Goal: Information Seeking & Learning: Learn about a topic

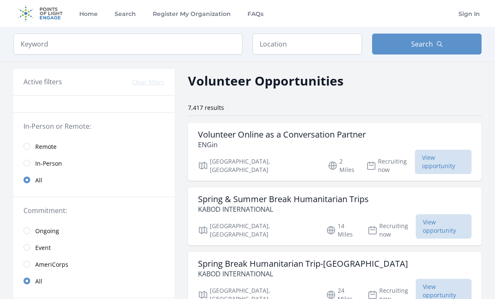
click at [25, 144] on input "radio" at bounding box center [26, 146] width 7 height 7
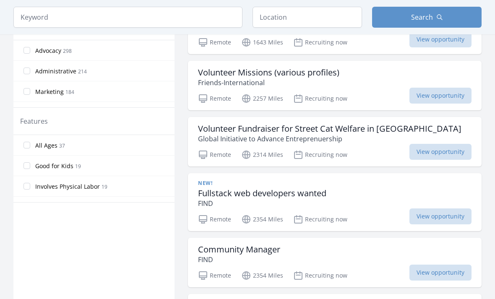
scroll to position [373, 0]
click at [367, 67] on div "Volunteer Missions (various profiles) Friends-International" at bounding box center [334, 77] width 273 height 20
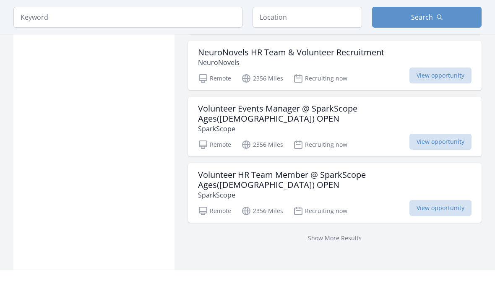
click at [335, 234] on link "Show More Results" at bounding box center [335, 238] width 54 height 8
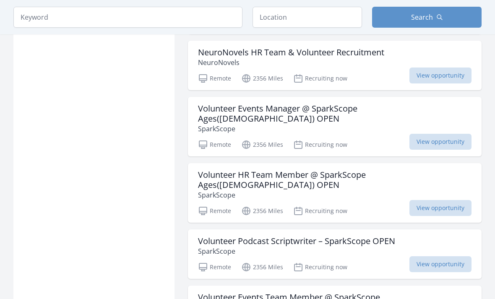
scroll to position [1075, 0]
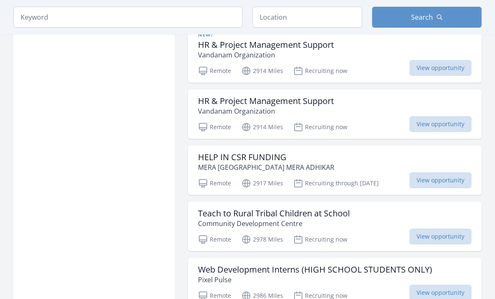
scroll to position [2295, 0]
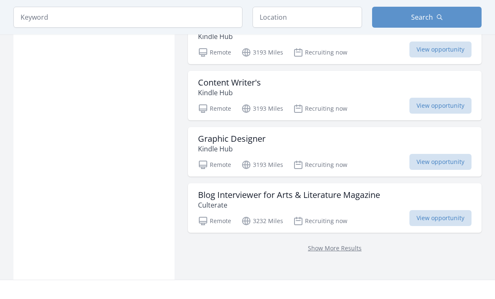
scroll to position [3419, 0]
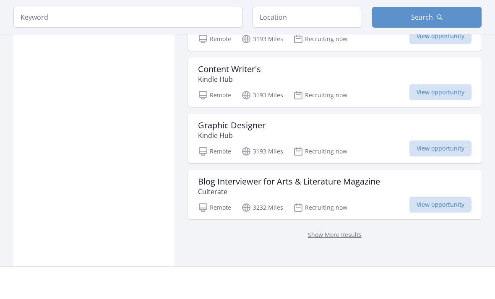
click at [341, 220] on div "Show More Results" at bounding box center [334, 235] width 293 height 30
click at [350, 231] on link "Show More Results" at bounding box center [335, 235] width 54 height 8
click at [345, 231] on link "Show More Results" at bounding box center [335, 235] width 54 height 8
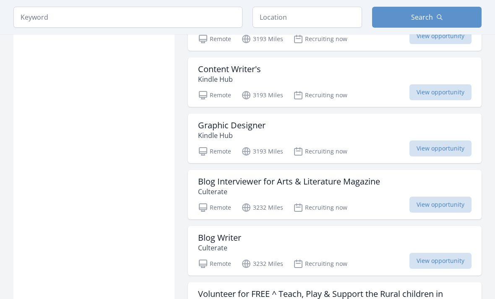
scroll to position [3446, 0]
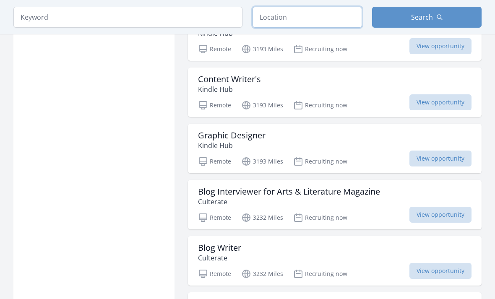
click at [345, 18] on input "text" at bounding box center [306, 17] width 109 height 21
click at [436, 15] on icon "button" at bounding box center [439, 17] width 7 height 7
click at [459, 19] on button "Search" at bounding box center [426, 17] width 109 height 21
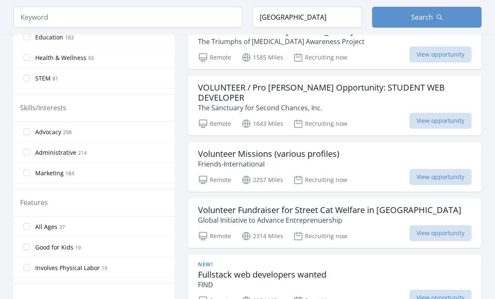
scroll to position [0, 0]
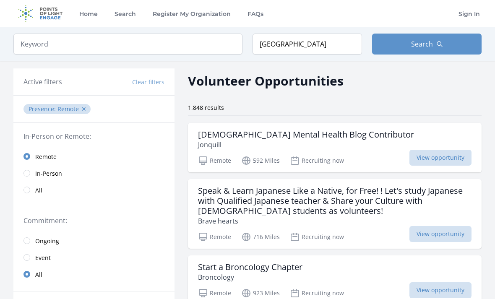
click at [430, 40] on span "Search" at bounding box center [422, 44] width 22 height 10
click at [429, 39] on span "Search" at bounding box center [422, 44] width 22 height 10
click at [433, 38] on button "Search" at bounding box center [426, 44] width 109 height 21
click at [348, 44] on input "[GEOGRAPHIC_DATA]" at bounding box center [306, 44] width 109 height 21
click at [410, 41] on button "Search" at bounding box center [426, 44] width 109 height 21
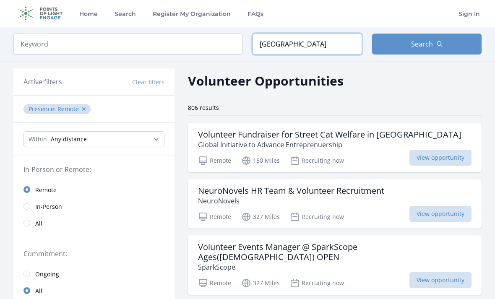
click at [338, 51] on input "[GEOGRAPHIC_DATA]" at bounding box center [306, 44] width 109 height 21
click at [412, 80] on div "Volunteer Opportunities" at bounding box center [334, 80] width 293 height 19
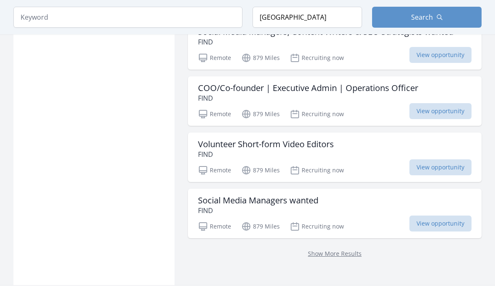
click at [339, 249] on link "Show More Results" at bounding box center [335, 253] width 54 height 8
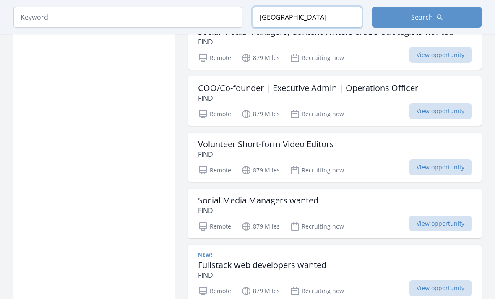
click at [336, 17] on input "[GEOGRAPHIC_DATA]" at bounding box center [306, 17] width 109 height 21
type input "T"
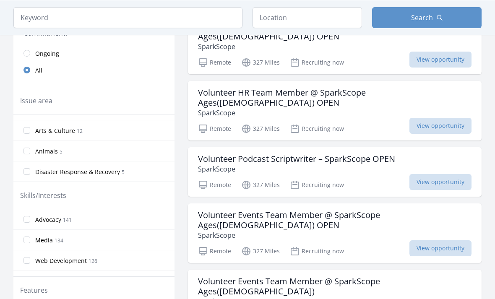
click at [24, 132] on input "Arts & Culture 12" at bounding box center [26, 130] width 7 height 7
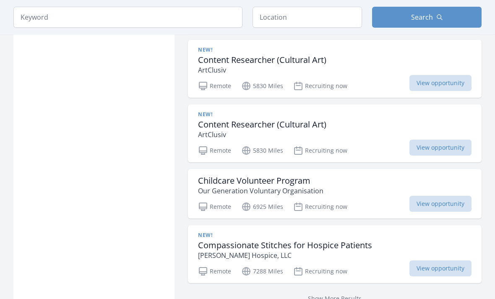
click at [436, 140] on span "View opportunity" at bounding box center [440, 148] width 62 height 16
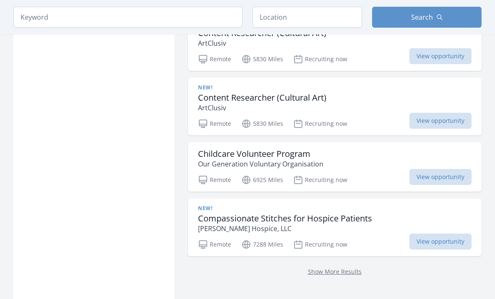
click at [329, 267] on link "Show More Results" at bounding box center [335, 271] width 54 height 8
click at [346, 267] on link "Show More Results" at bounding box center [335, 271] width 54 height 8
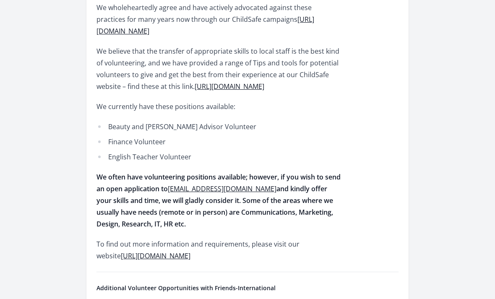
scroll to position [377, 0]
